Goal: Information Seeking & Learning: Learn about a topic

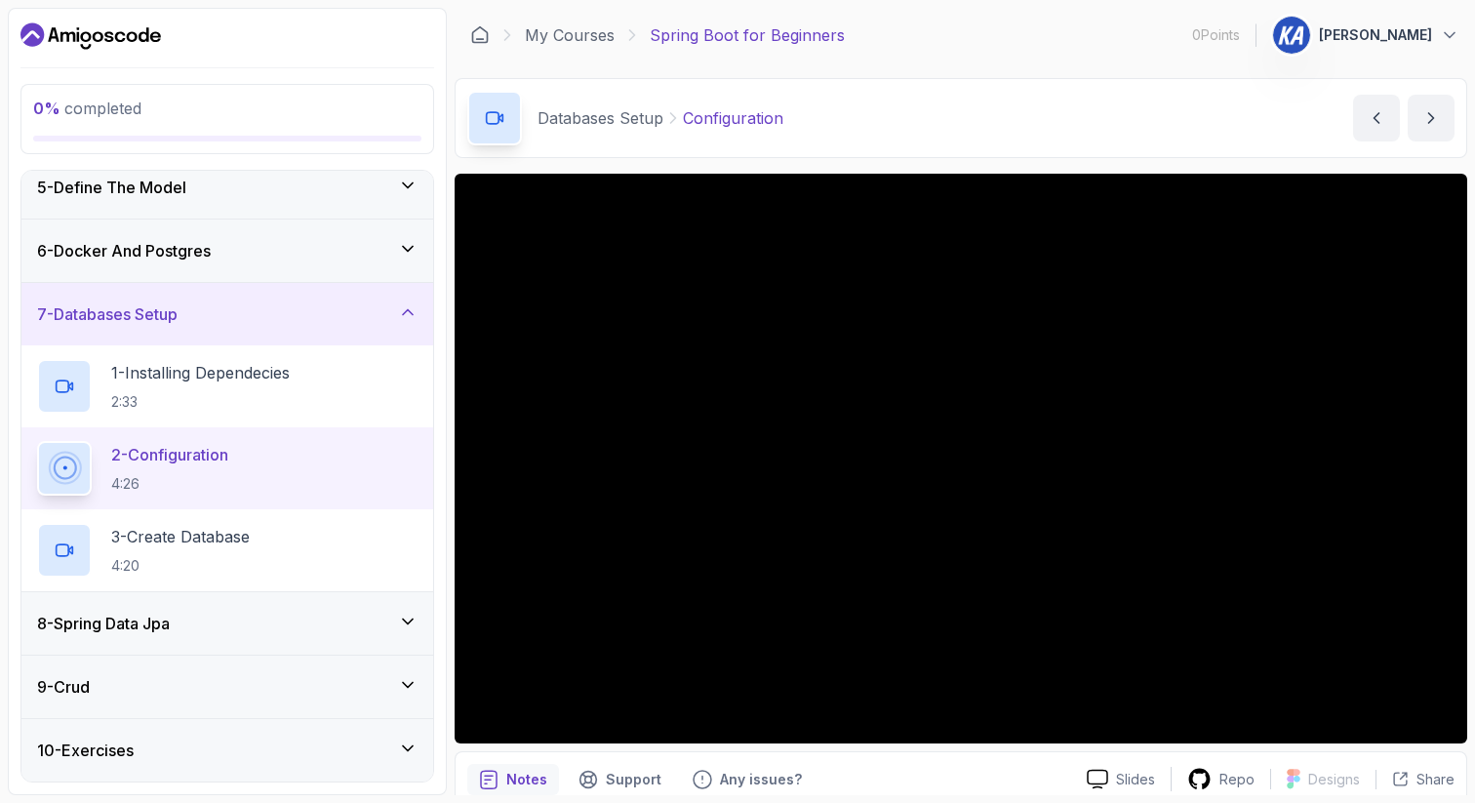
scroll to position [315, 0]
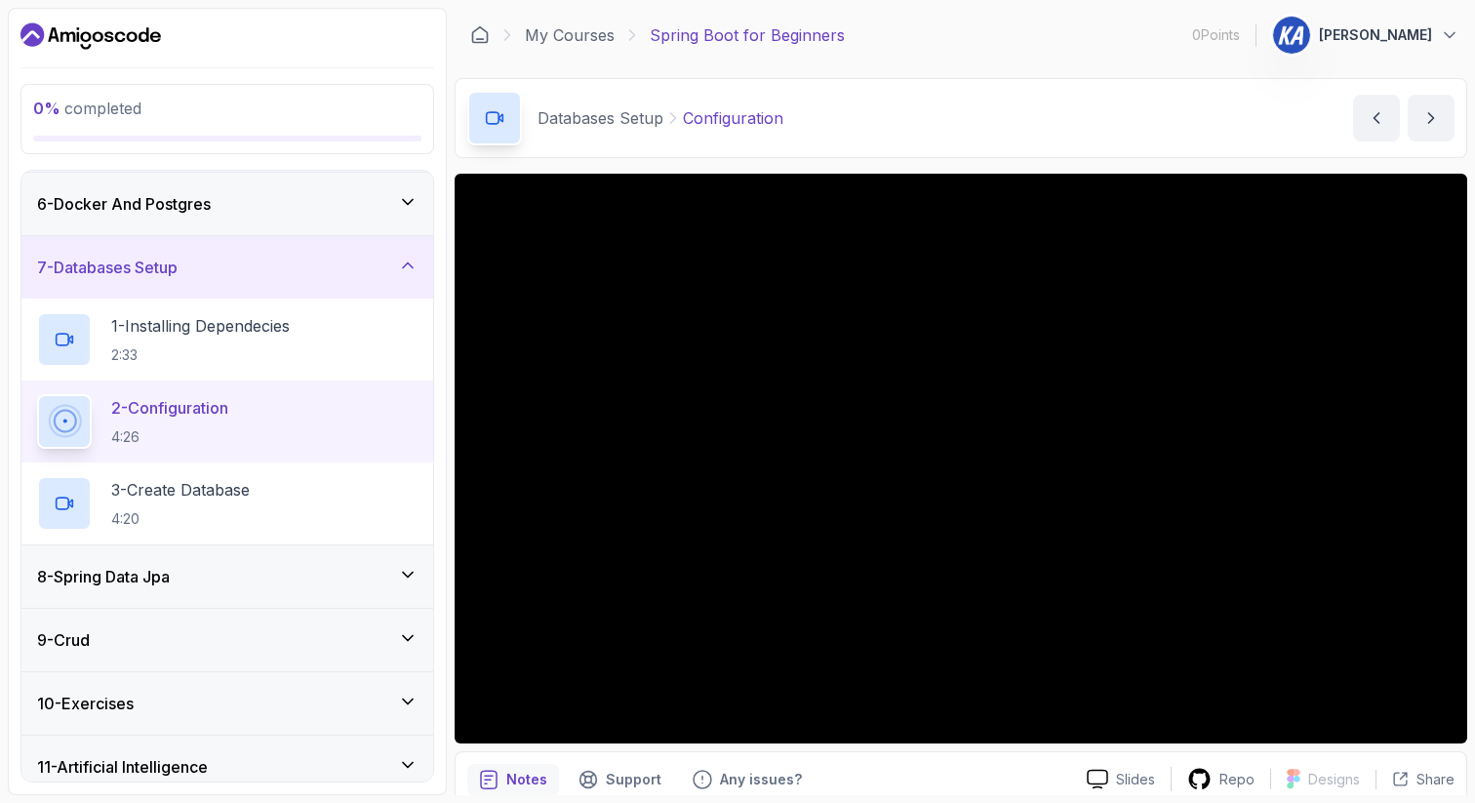
click at [228, 419] on p "2 - Configuration" at bounding box center [169, 407] width 117 height 23
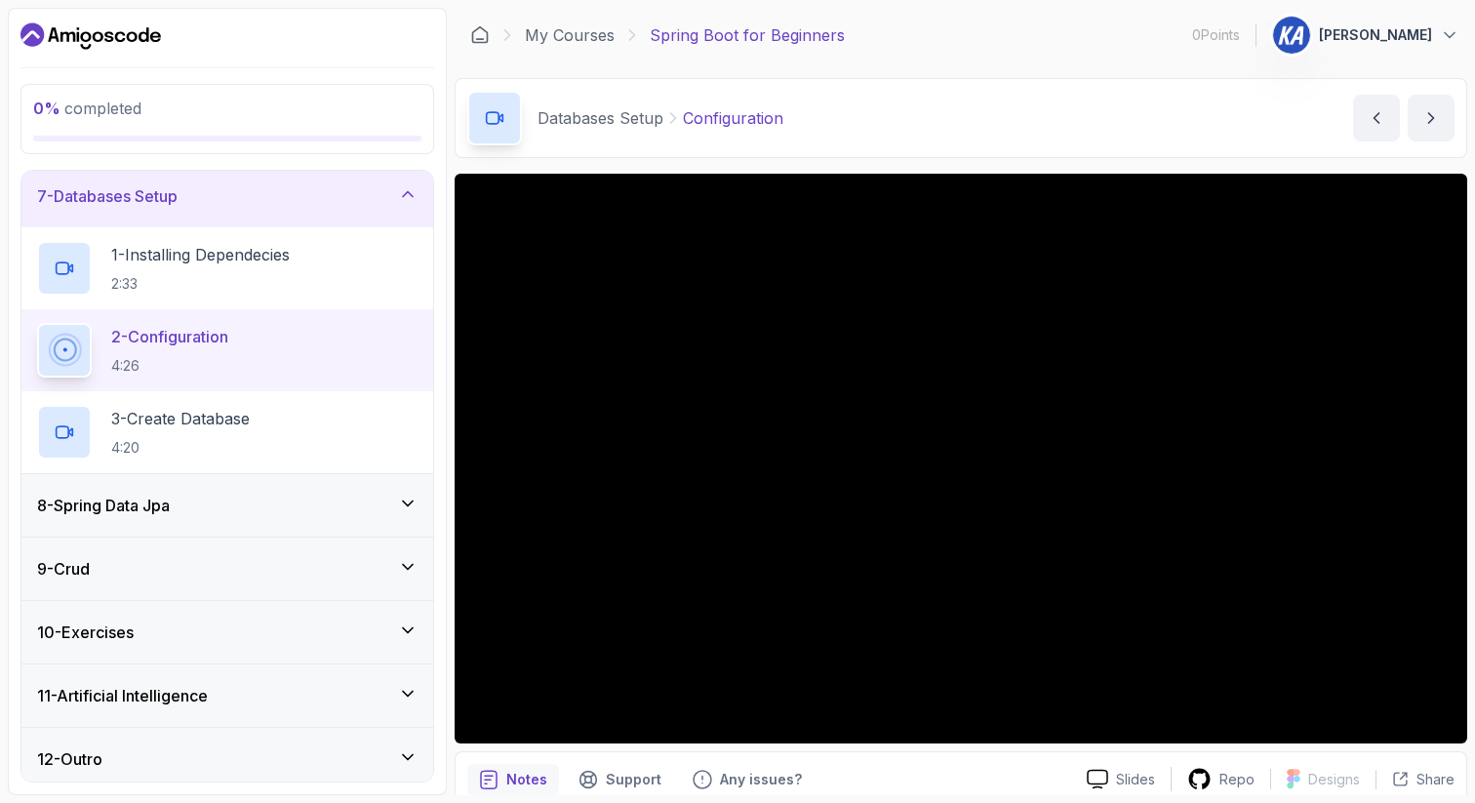
scroll to position [394, 0]
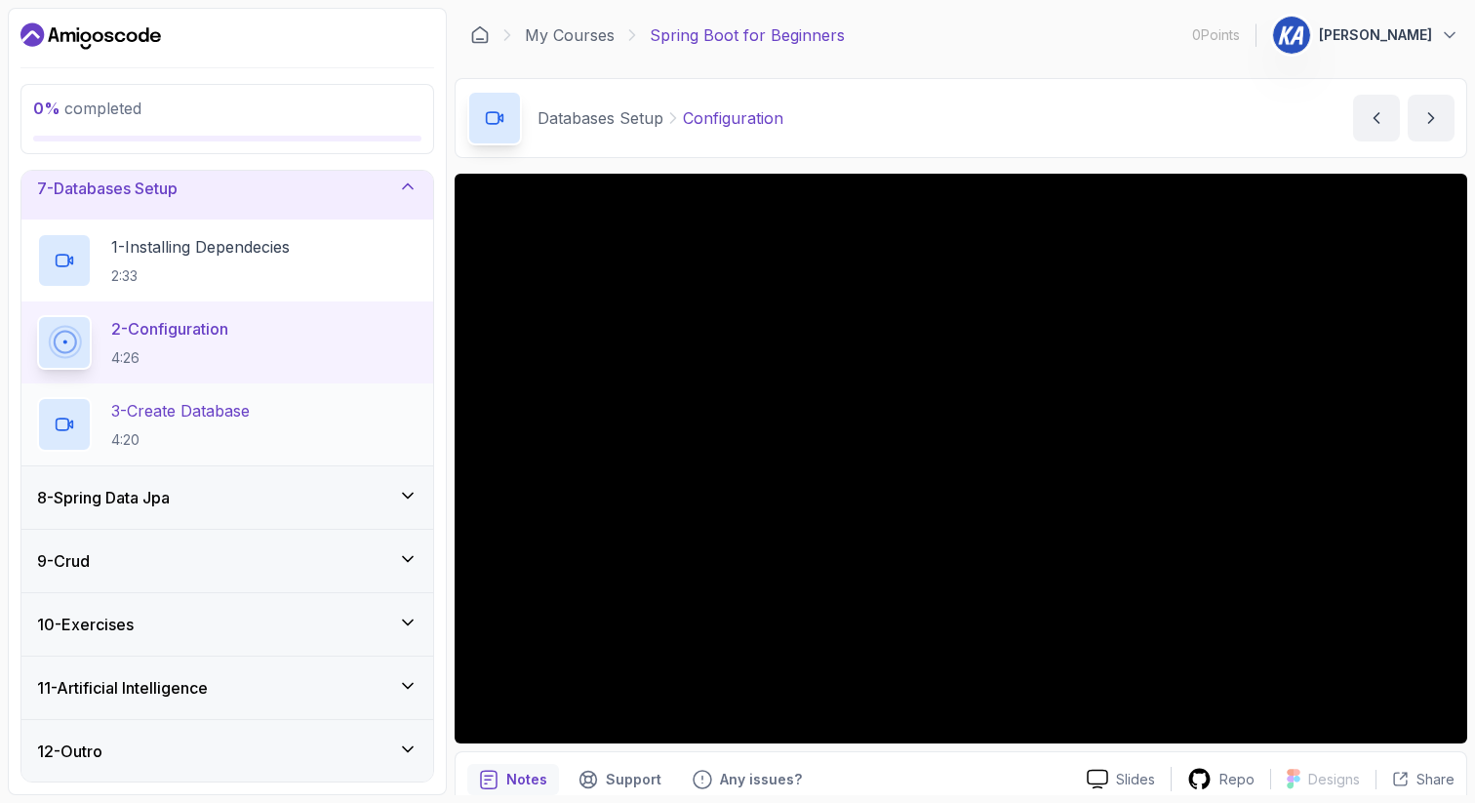
click at [351, 412] on div "3 - Create Database 4:20" at bounding box center [227, 424] width 381 height 55
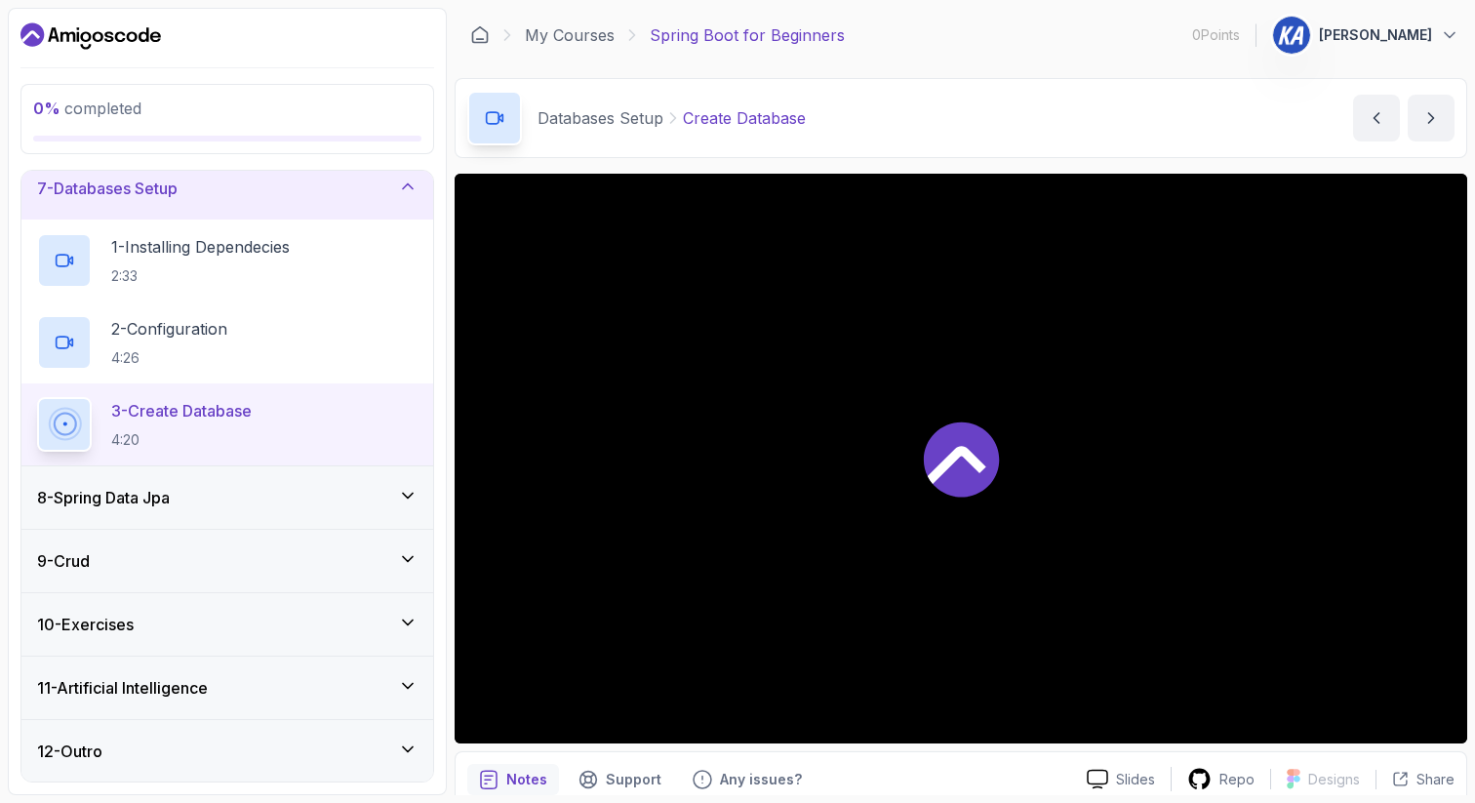
click at [291, 518] on div "8 - Spring Data Jpa" at bounding box center [227, 497] width 412 height 62
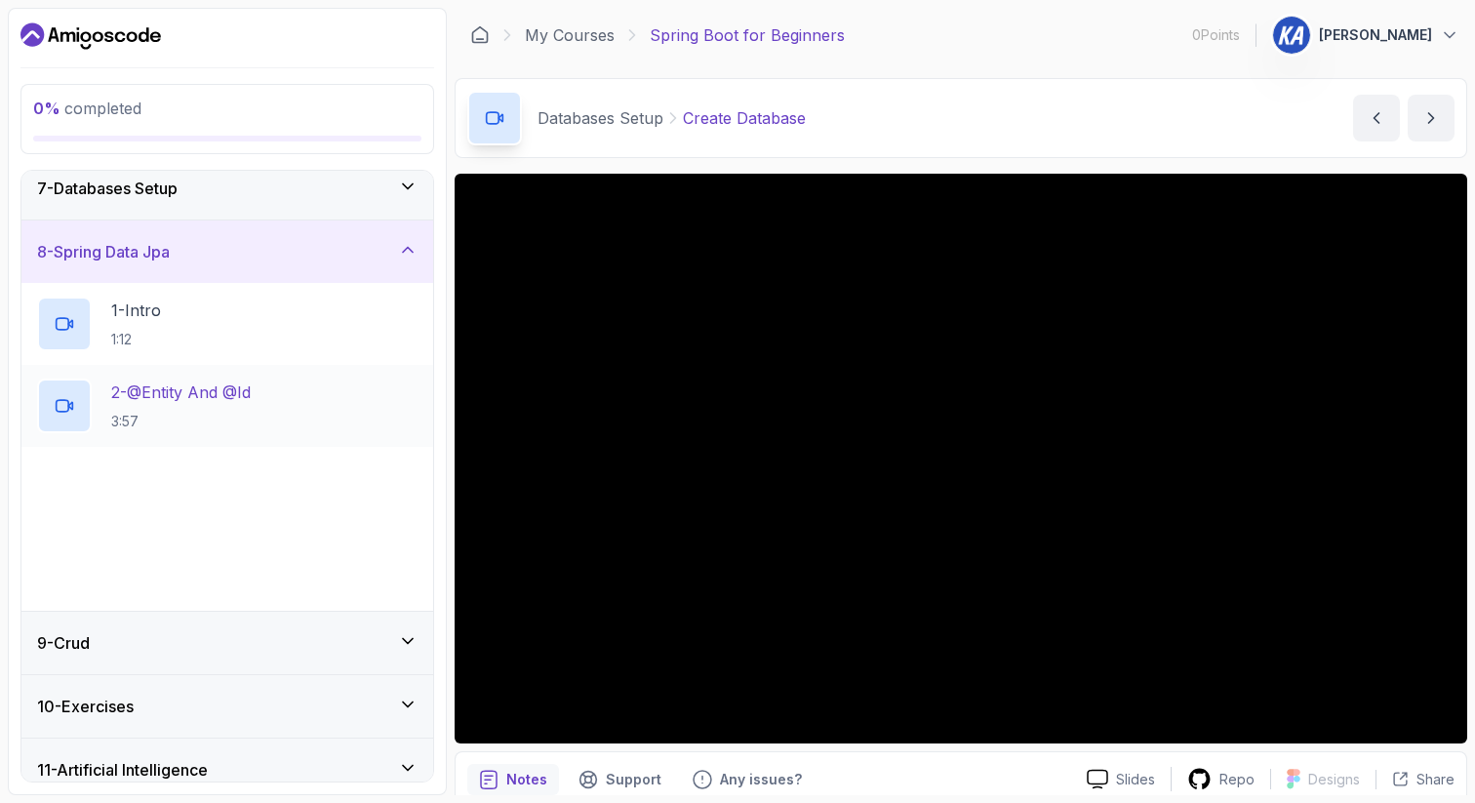
scroll to position [395, 0]
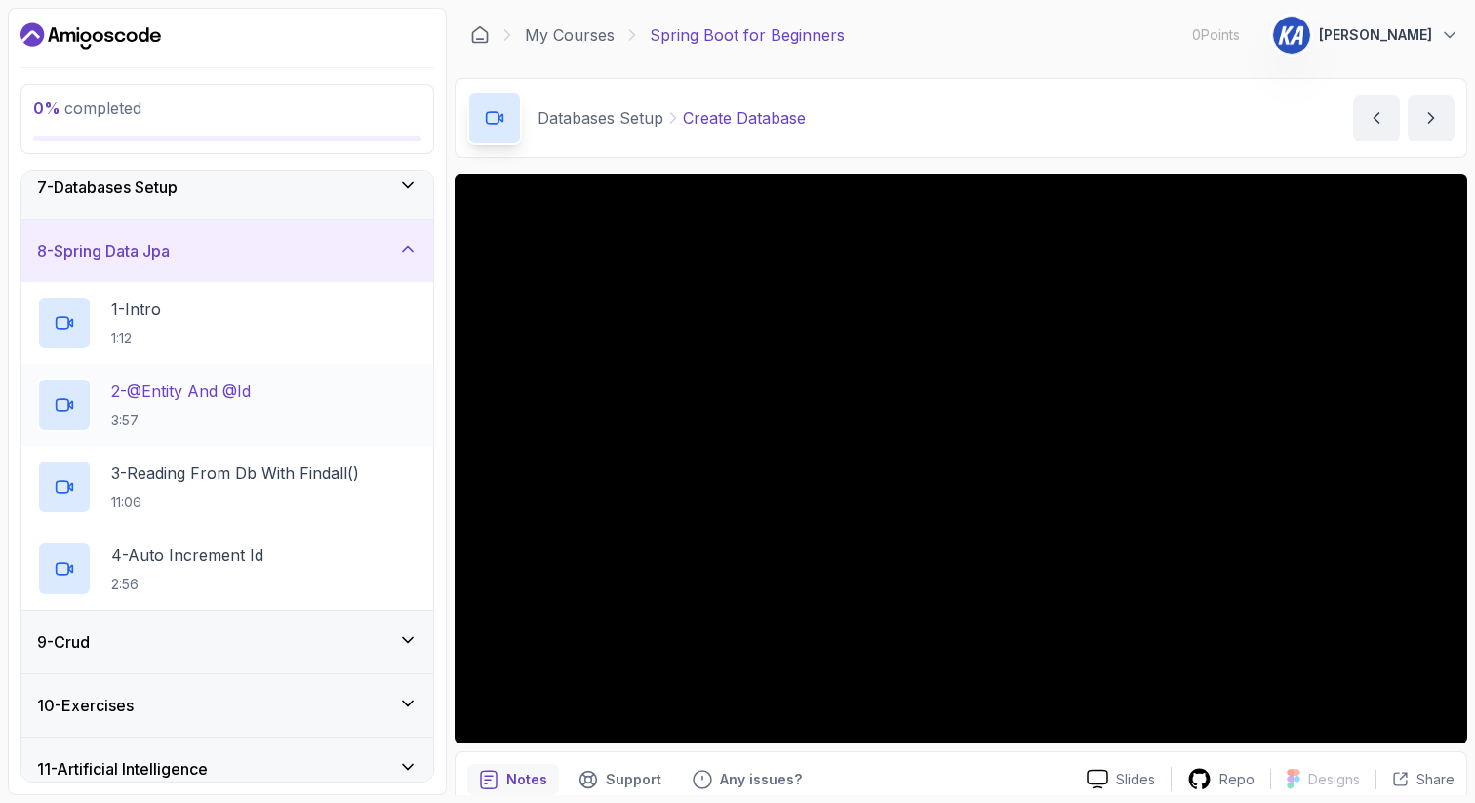
click at [248, 395] on p "2 - @Entity And @Id" at bounding box center [181, 391] width 140 height 23
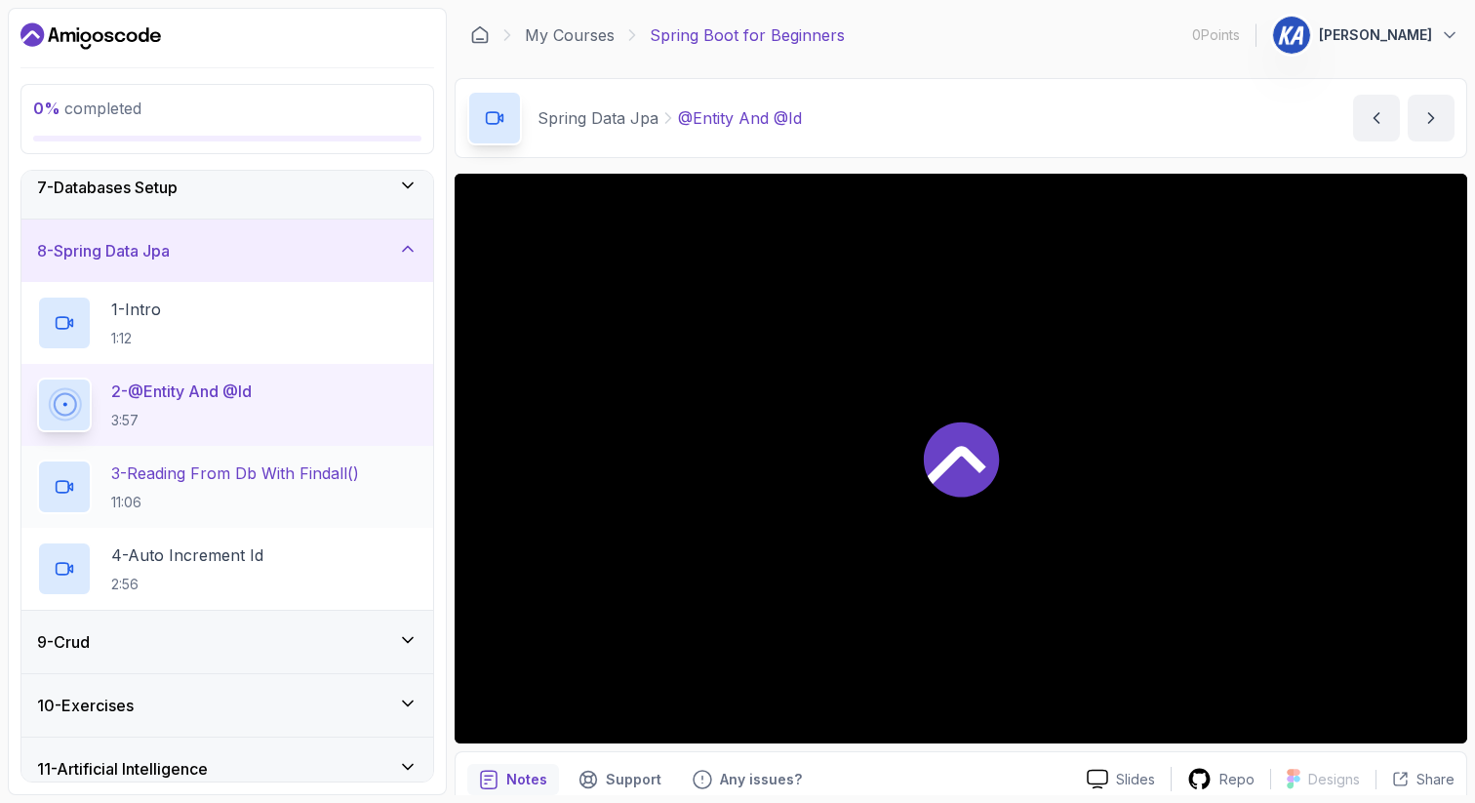
click at [250, 468] on p "3 - Reading From Db With Findall()" at bounding box center [235, 473] width 248 height 23
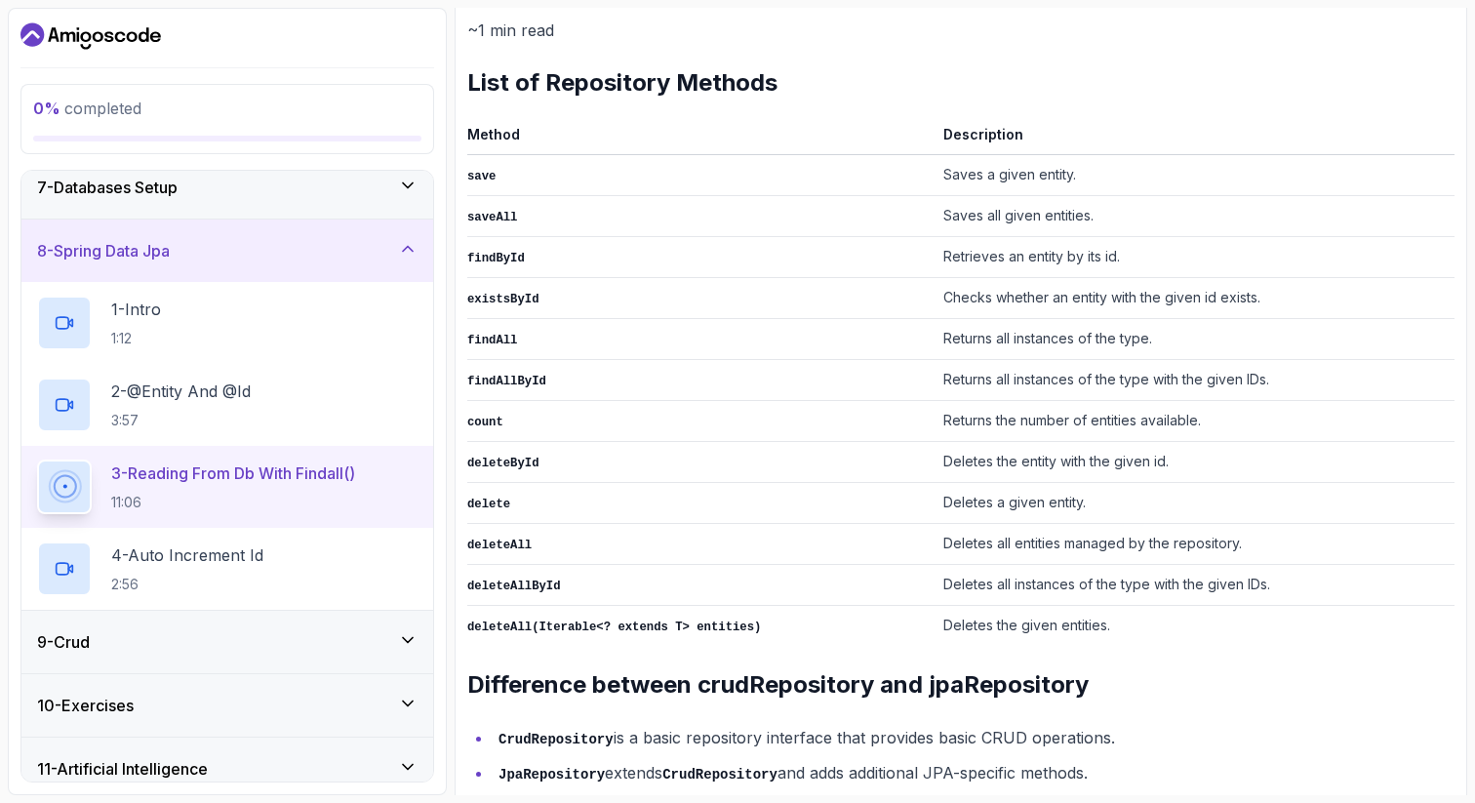
scroll to position [850, 0]
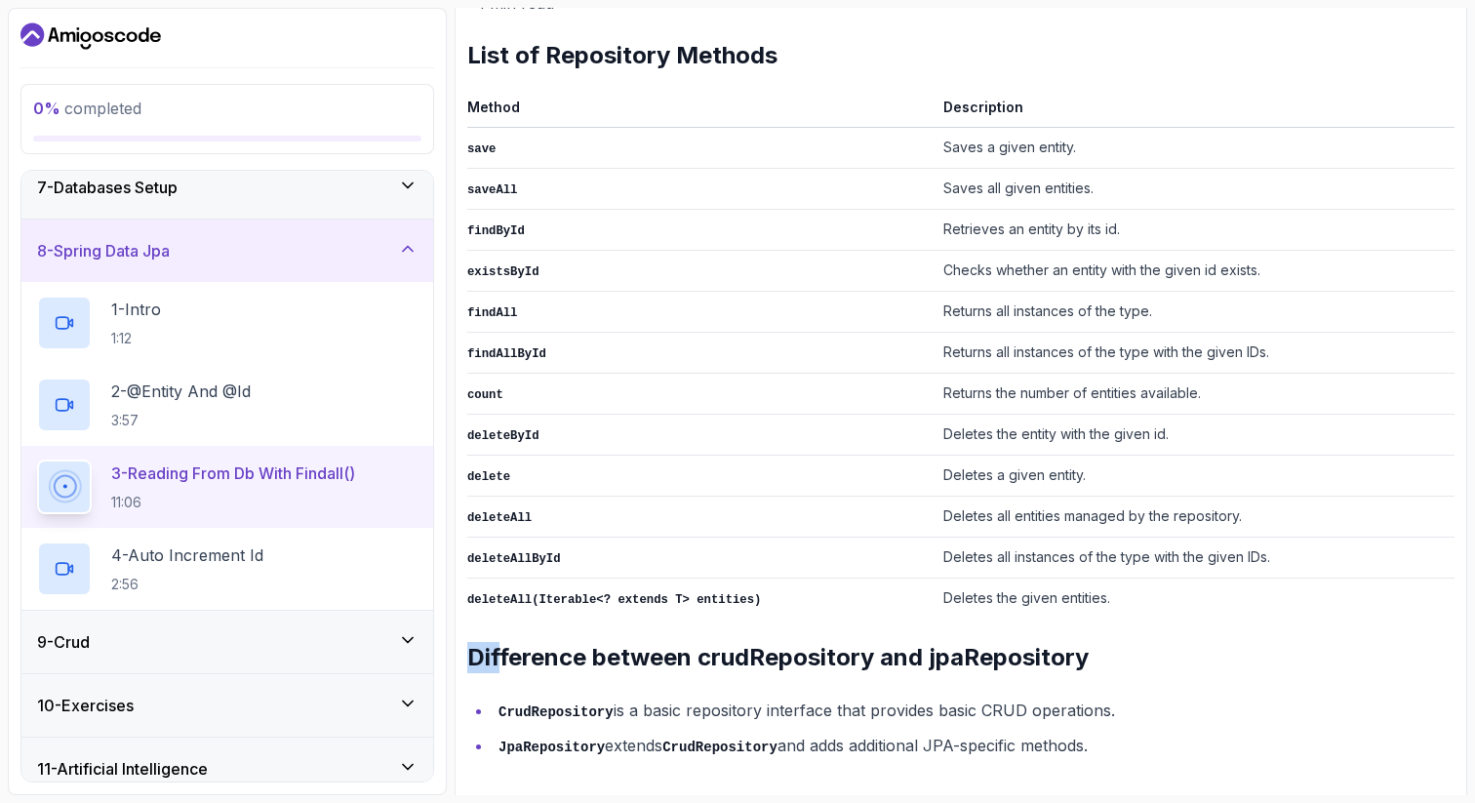
drag, startPoint x: 471, startPoint y: 647, endPoint x: 496, endPoint y: 653, distance: 25.1
click at [496, 653] on h2 "Difference between crudRepository and jpaRepository" at bounding box center [960, 657] width 987 height 31
click at [807, 685] on ul "CrudRepository is a basic repository interface that provides basic CRUD operati…" at bounding box center [960, 728] width 987 height 63
drag, startPoint x: 1129, startPoint y: 736, endPoint x: 491, endPoint y: 614, distance: 649.7
click at [491, 614] on div "~1 min read List of Repository Methods Method Description save Saves a given en…" at bounding box center [960, 374] width 987 height 771
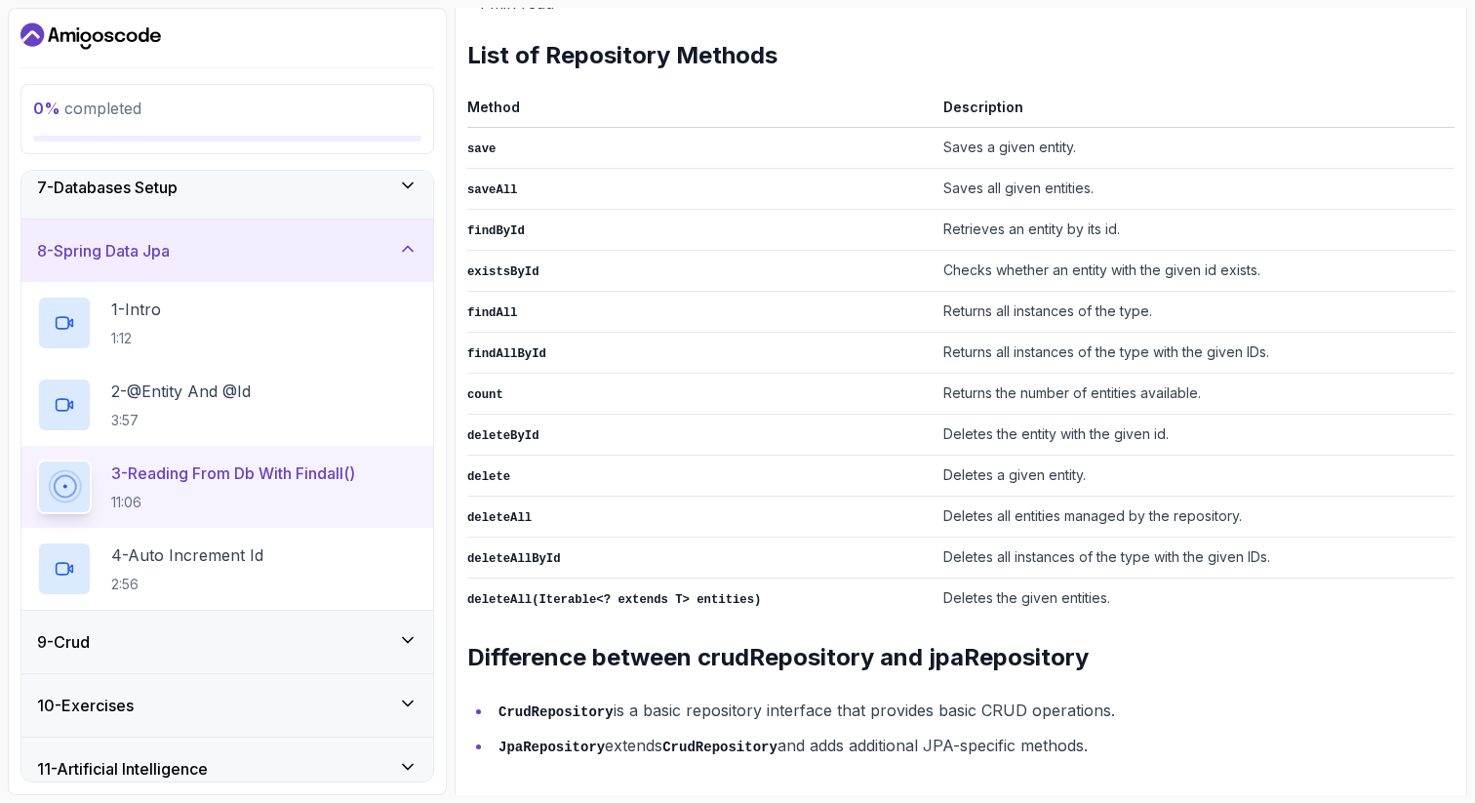
copy div "Difference between crudRepository and jpaRepository CrudRepository is a basic r…"
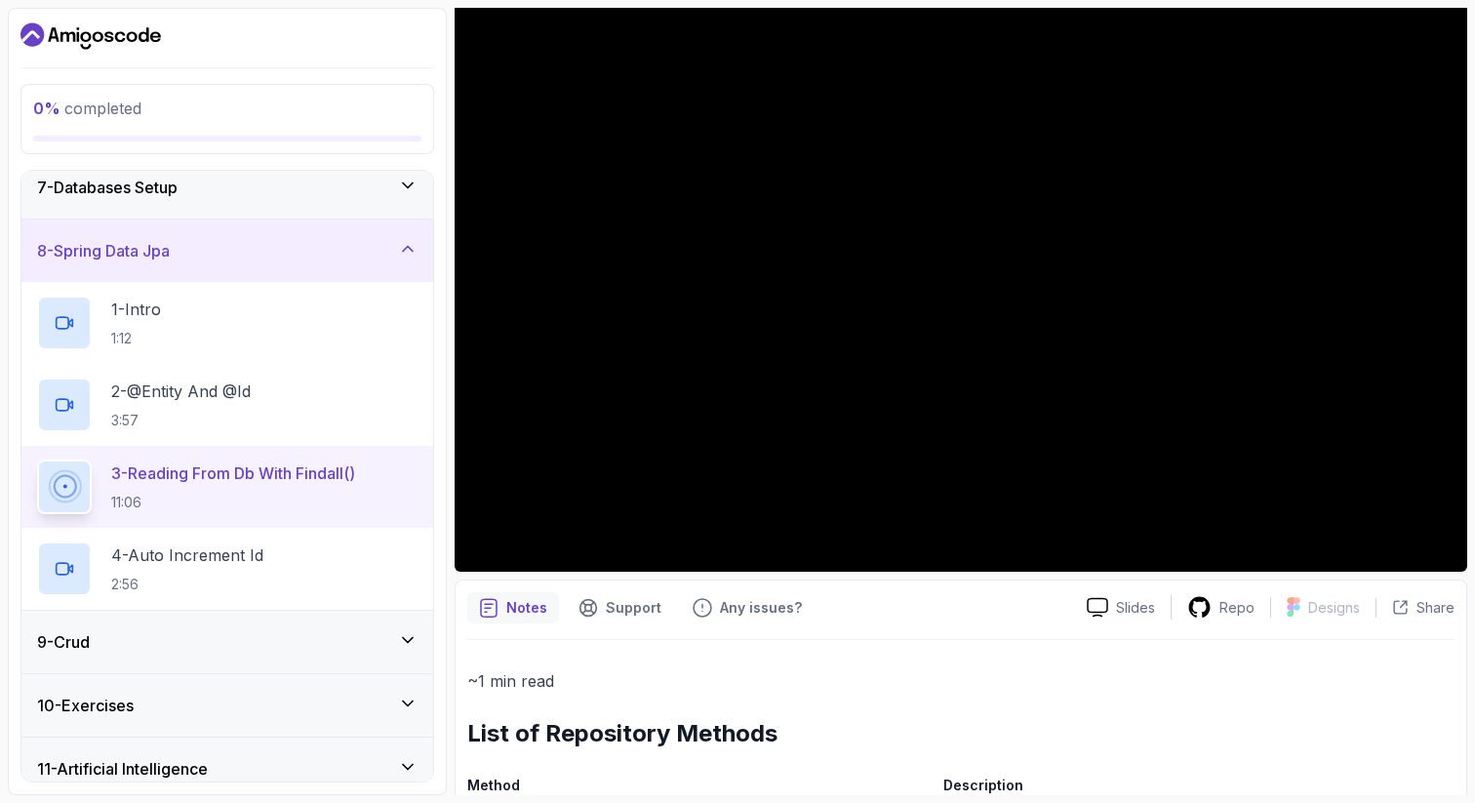
scroll to position [166, 0]
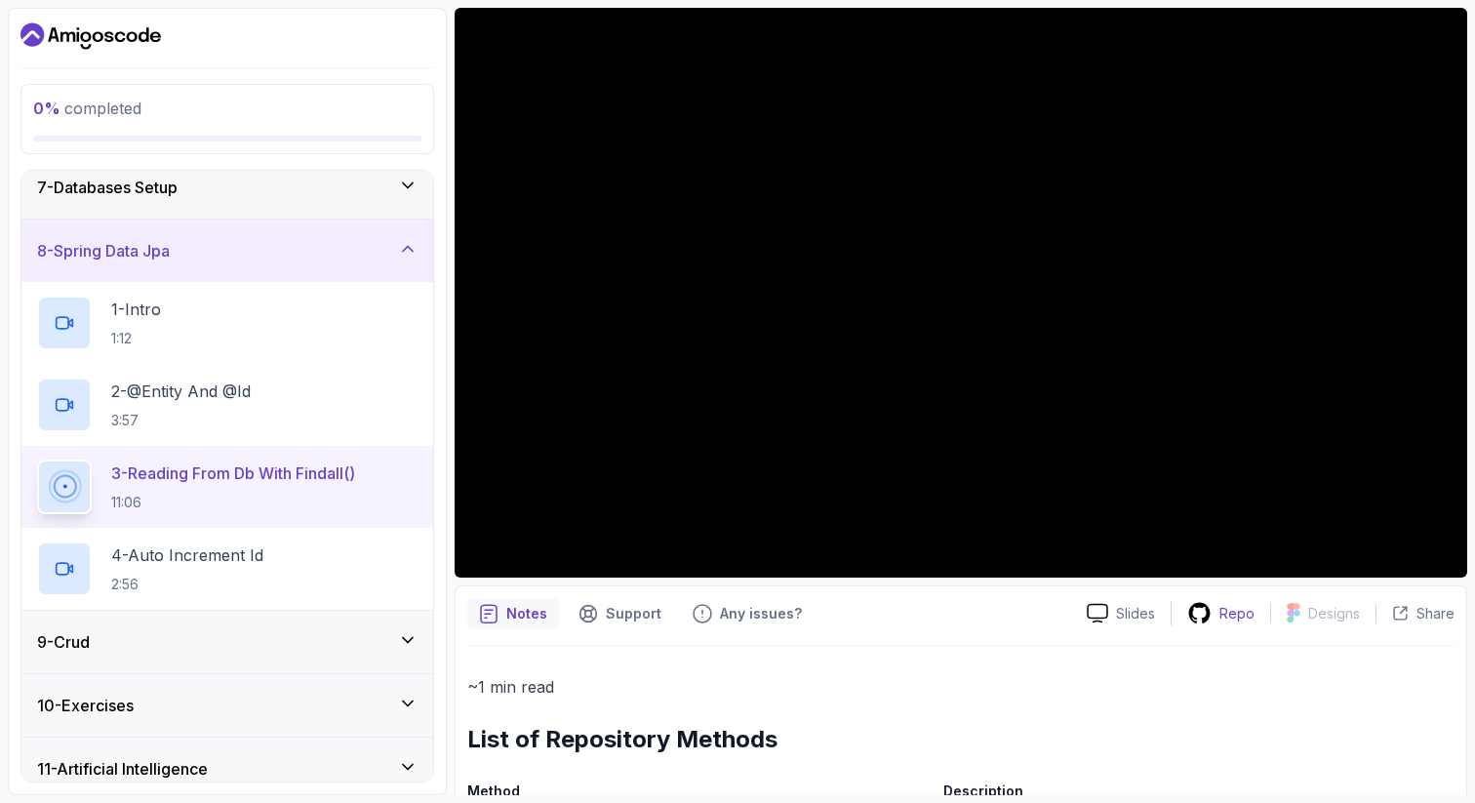
click at [1170, 618] on p "Repo" at bounding box center [1237, 614] width 35 height 20
